Goal: Check status

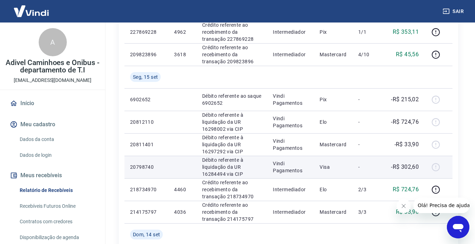
scroll to position [281, 0]
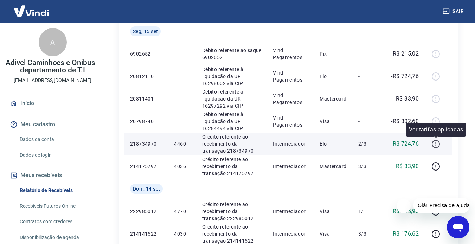
click at [363, 146] on icon "button" at bounding box center [435, 144] width 9 height 9
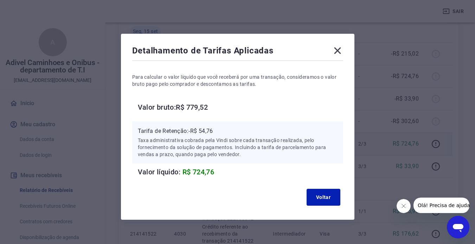
click at [338, 50] on icon at bounding box center [337, 50] width 7 height 7
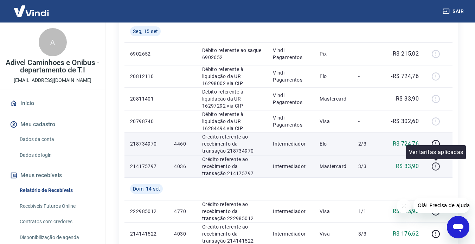
click at [363, 166] on icon "button" at bounding box center [435, 166] width 9 height 9
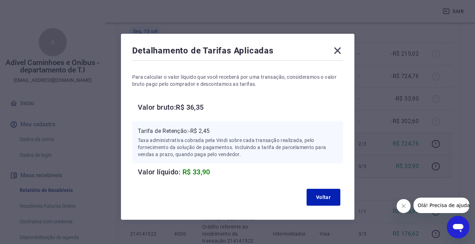
click at [338, 50] on icon at bounding box center [337, 50] width 7 height 7
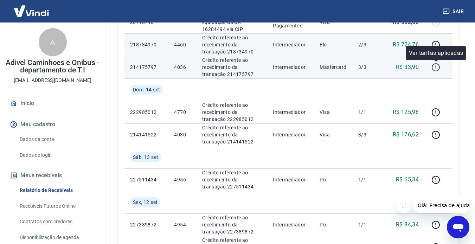
scroll to position [387, 0]
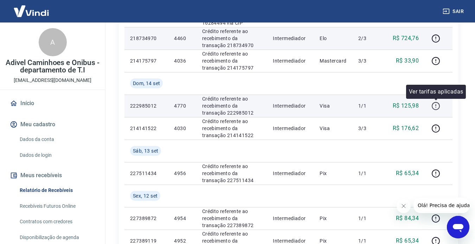
click at [363, 108] on icon "button" at bounding box center [435, 106] width 9 height 9
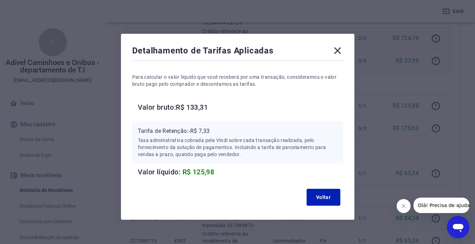
drag, startPoint x: 340, startPoint y: 50, endPoint x: 350, endPoint y: 60, distance: 14.2
click at [340, 49] on icon at bounding box center [337, 50] width 11 height 11
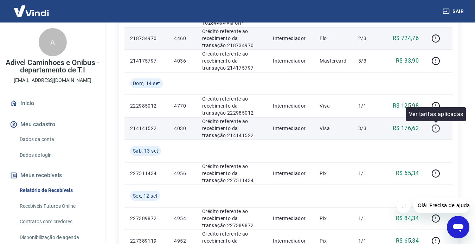
click at [363, 127] on icon "button" at bounding box center [435, 128] width 9 height 9
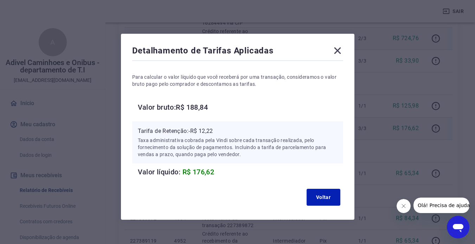
click at [338, 49] on icon at bounding box center [337, 50] width 11 height 11
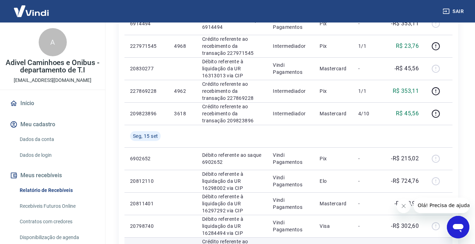
scroll to position [176, 0]
